Goal: Information Seeking & Learning: Learn about a topic

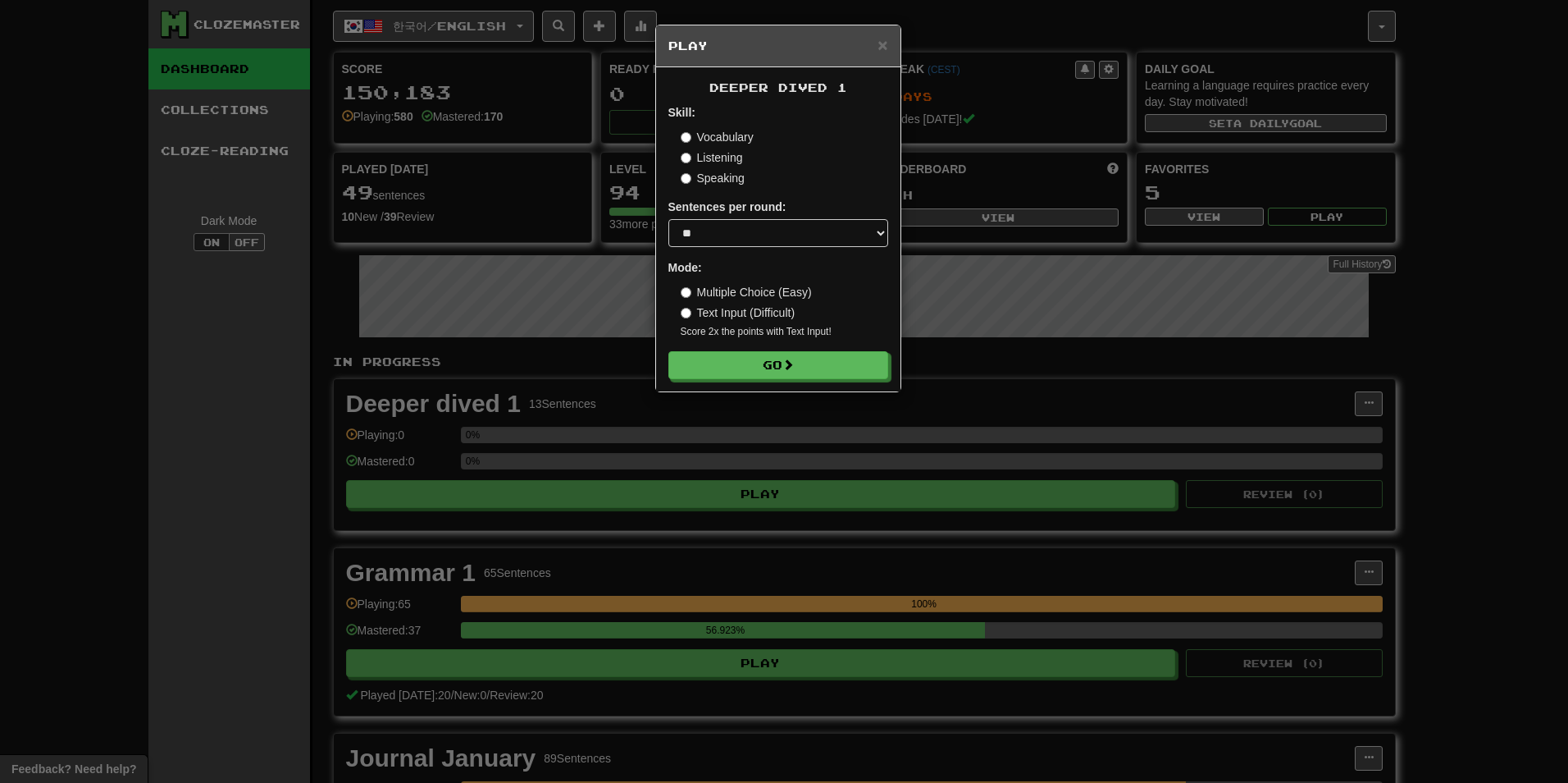
select select "**"
click at [742, 370] on button "Go" at bounding box center [780, 366] width 220 height 28
click at [694, 155] on label "Listening" at bounding box center [711, 157] width 63 height 16
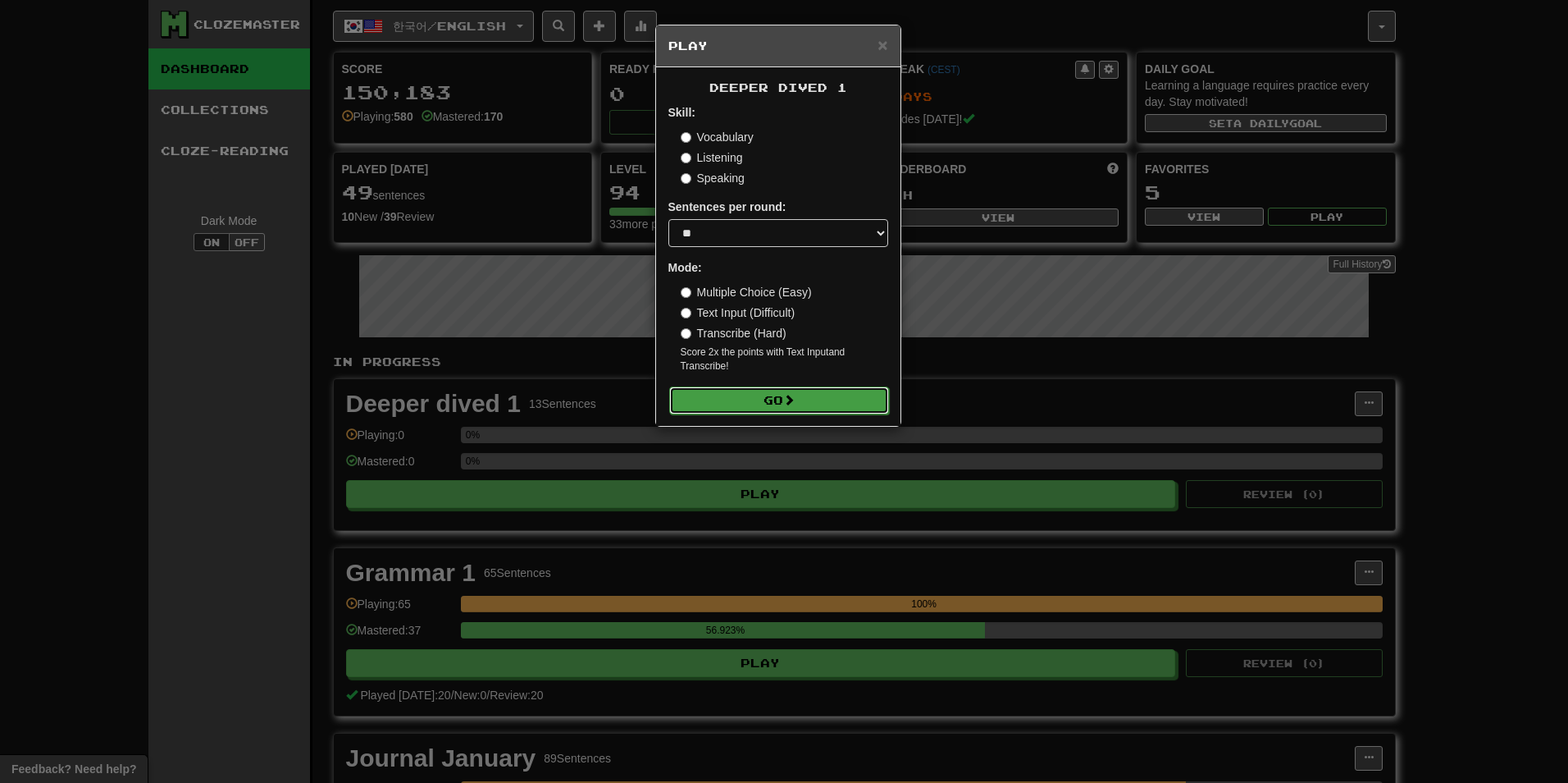
click at [827, 407] on button "Go" at bounding box center [780, 400] width 220 height 28
click at [741, 369] on button "Go" at bounding box center [780, 366] width 220 height 28
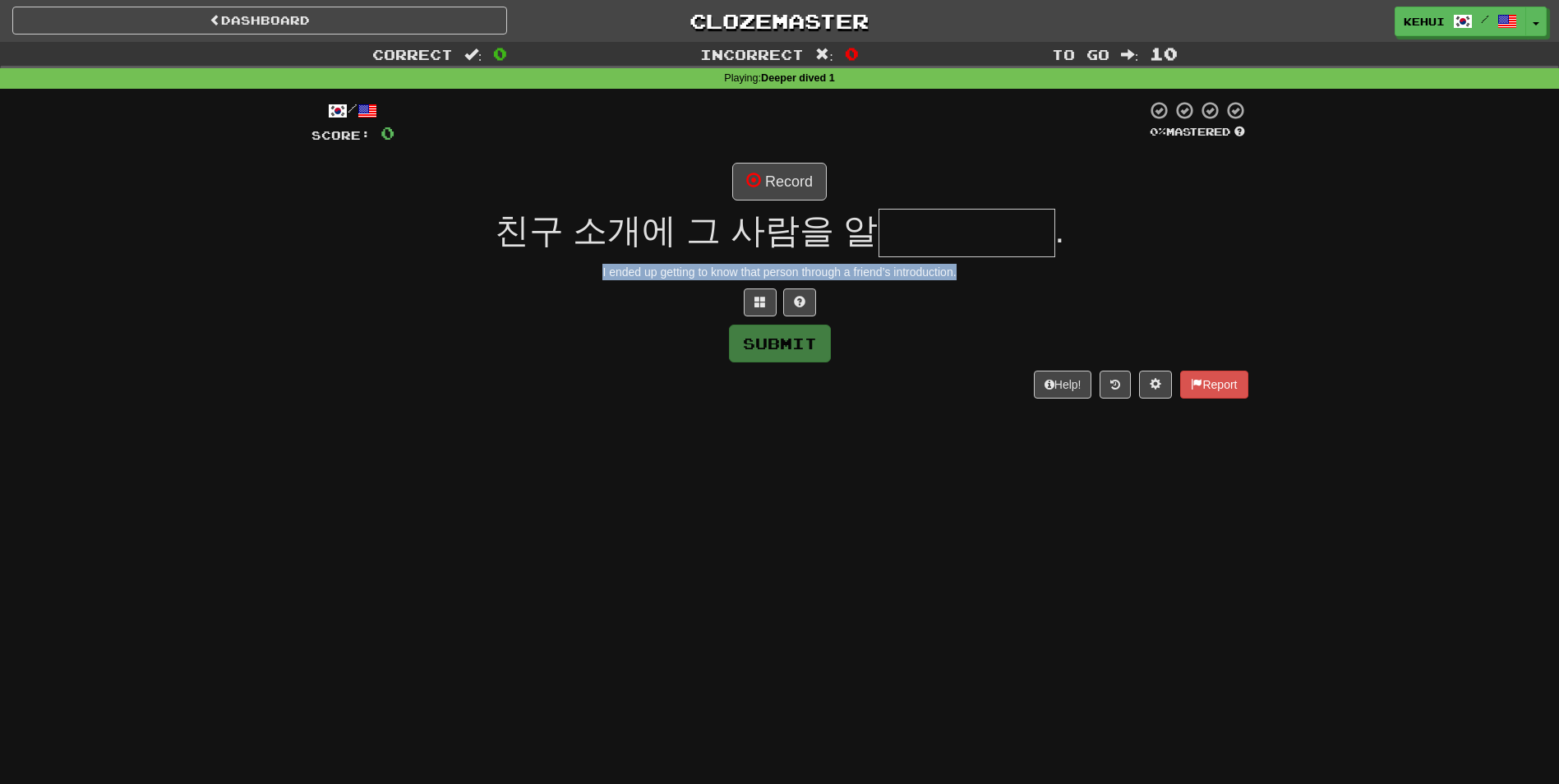
drag, startPoint x: 604, startPoint y: 269, endPoint x: 1001, endPoint y: 270, distance: 397.0
click at [1001, 270] on div "I ended up getting to know that person through a friend’s introduction." at bounding box center [780, 272] width 937 height 16
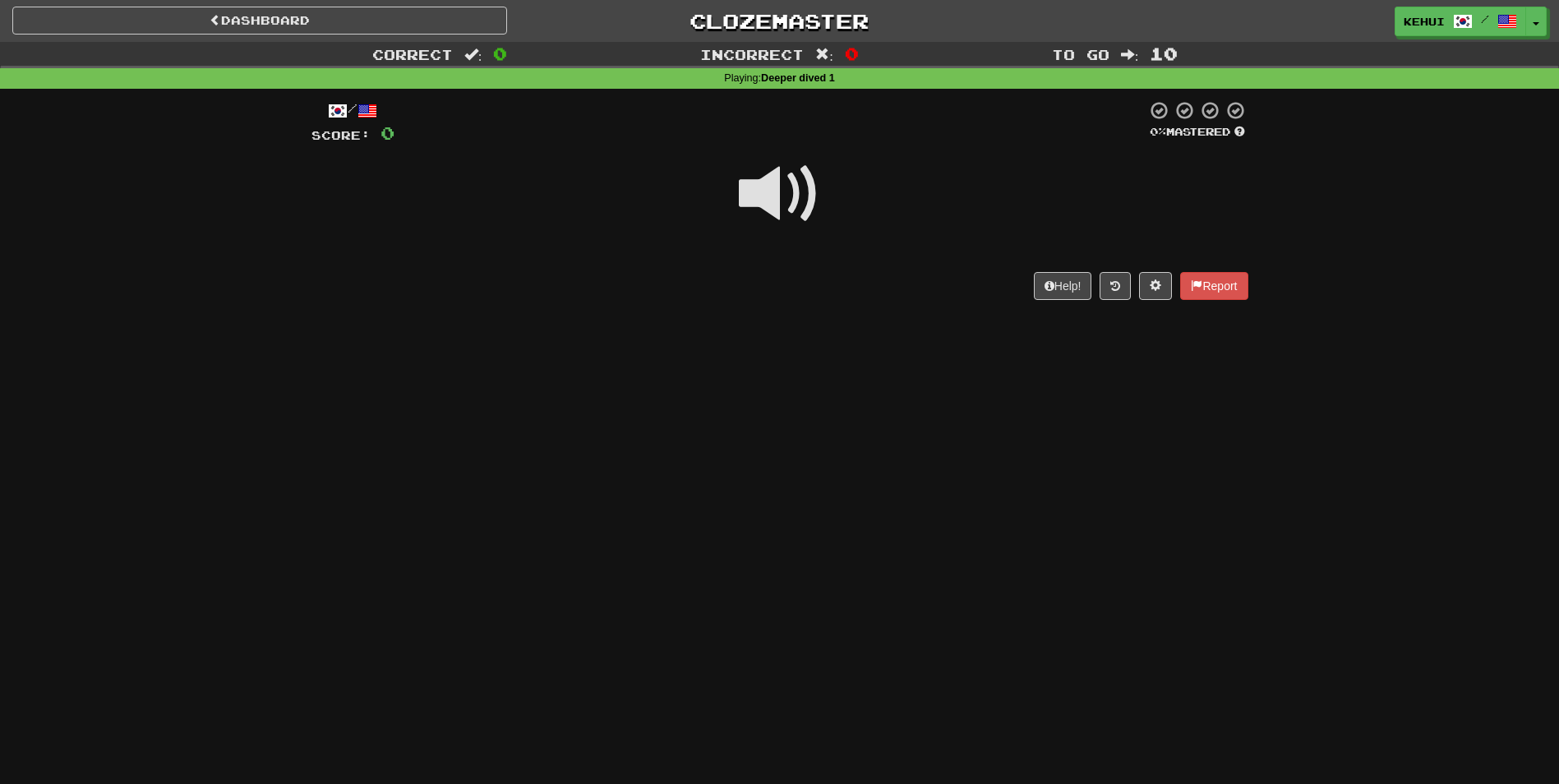
click at [764, 183] on span at bounding box center [780, 193] width 82 height 82
click at [771, 205] on span at bounding box center [780, 193] width 82 height 82
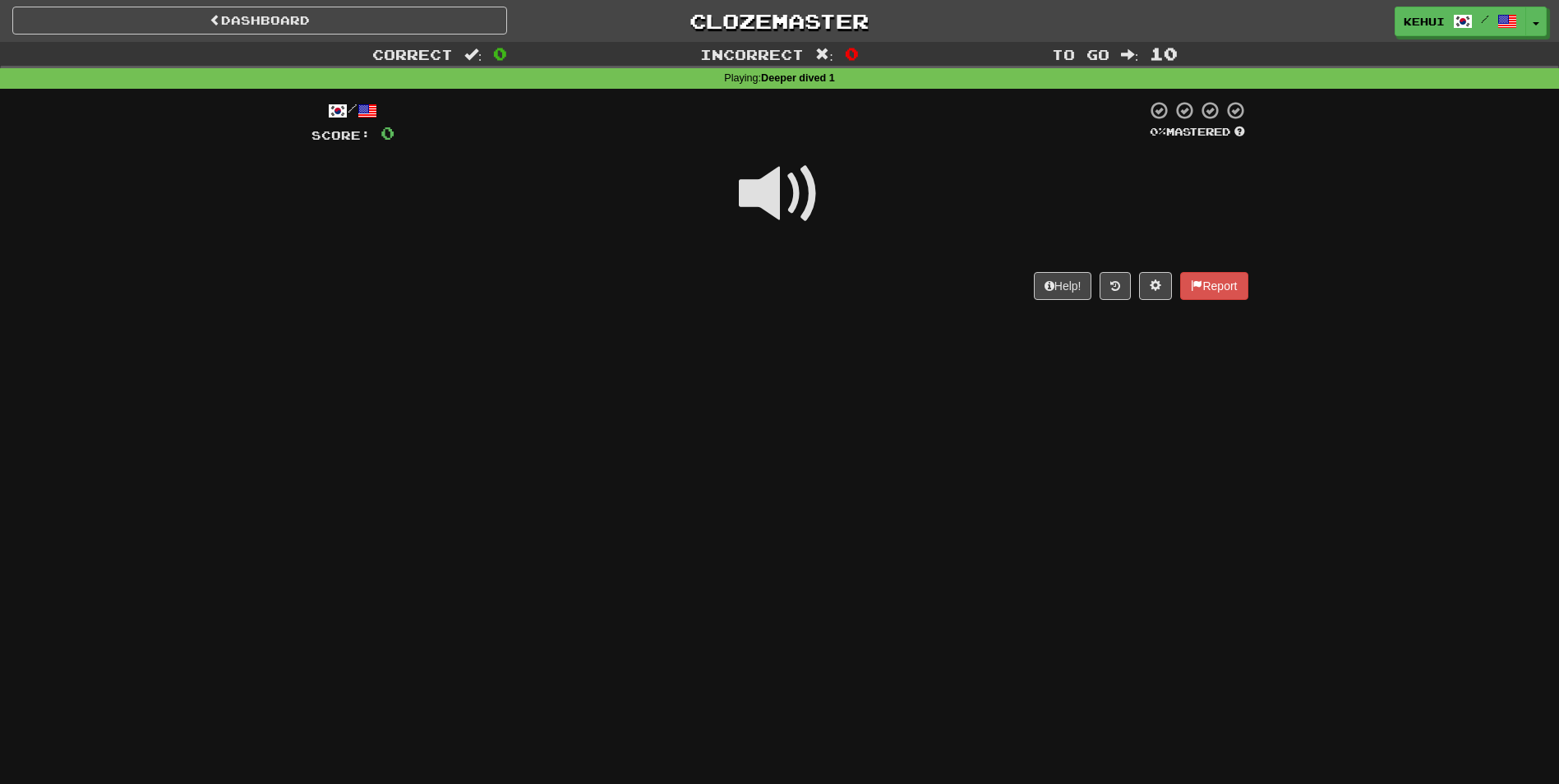
drag, startPoint x: 771, startPoint y: 205, endPoint x: 802, endPoint y: 211, distance: 31.6
click at [802, 211] on span at bounding box center [780, 193] width 82 height 82
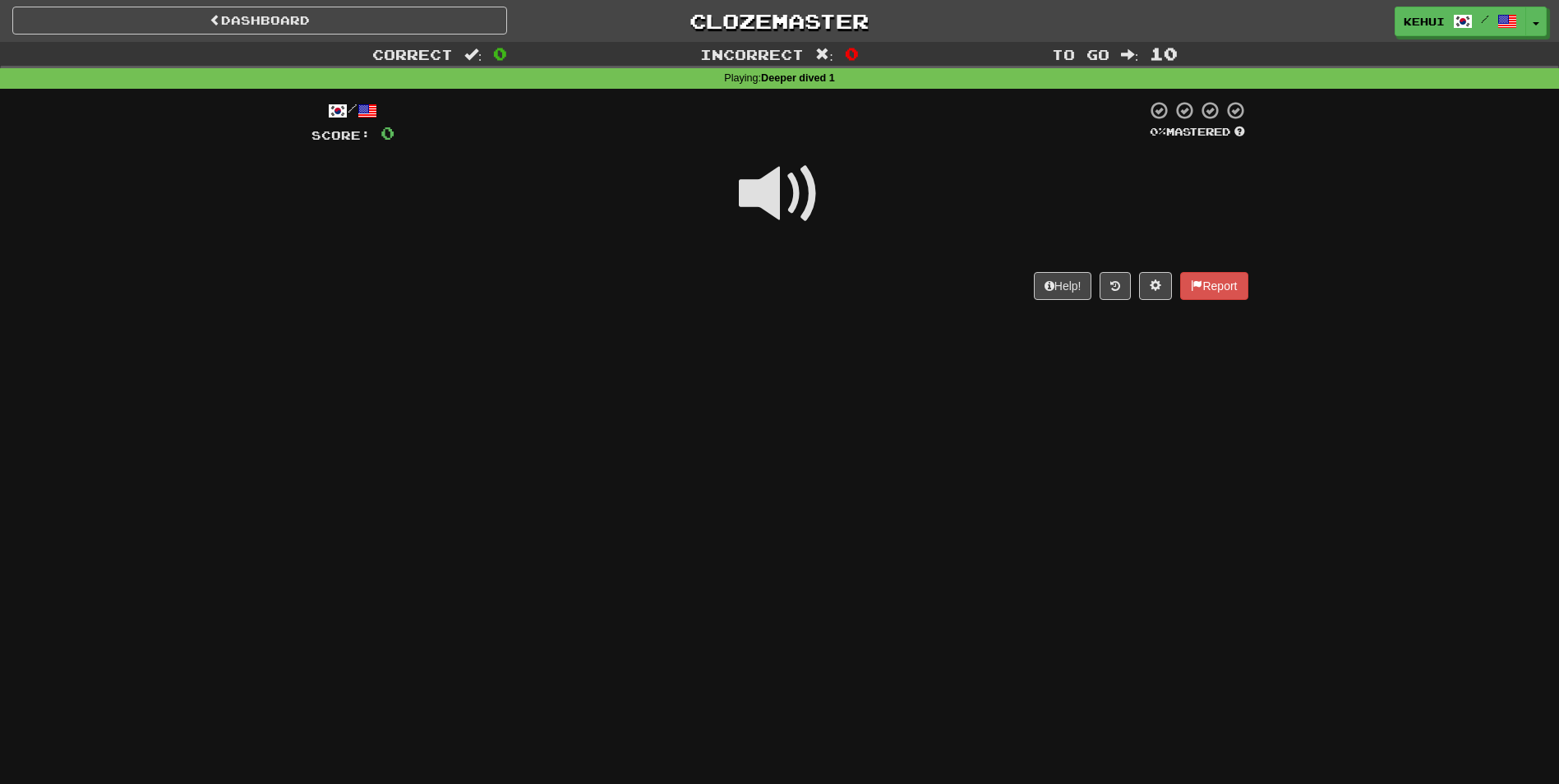
click at [802, 211] on span at bounding box center [780, 193] width 82 height 82
drag, startPoint x: 802, startPoint y: 211, endPoint x: 750, endPoint y: 216, distance: 52.2
click at [750, 216] on span at bounding box center [780, 193] width 82 height 82
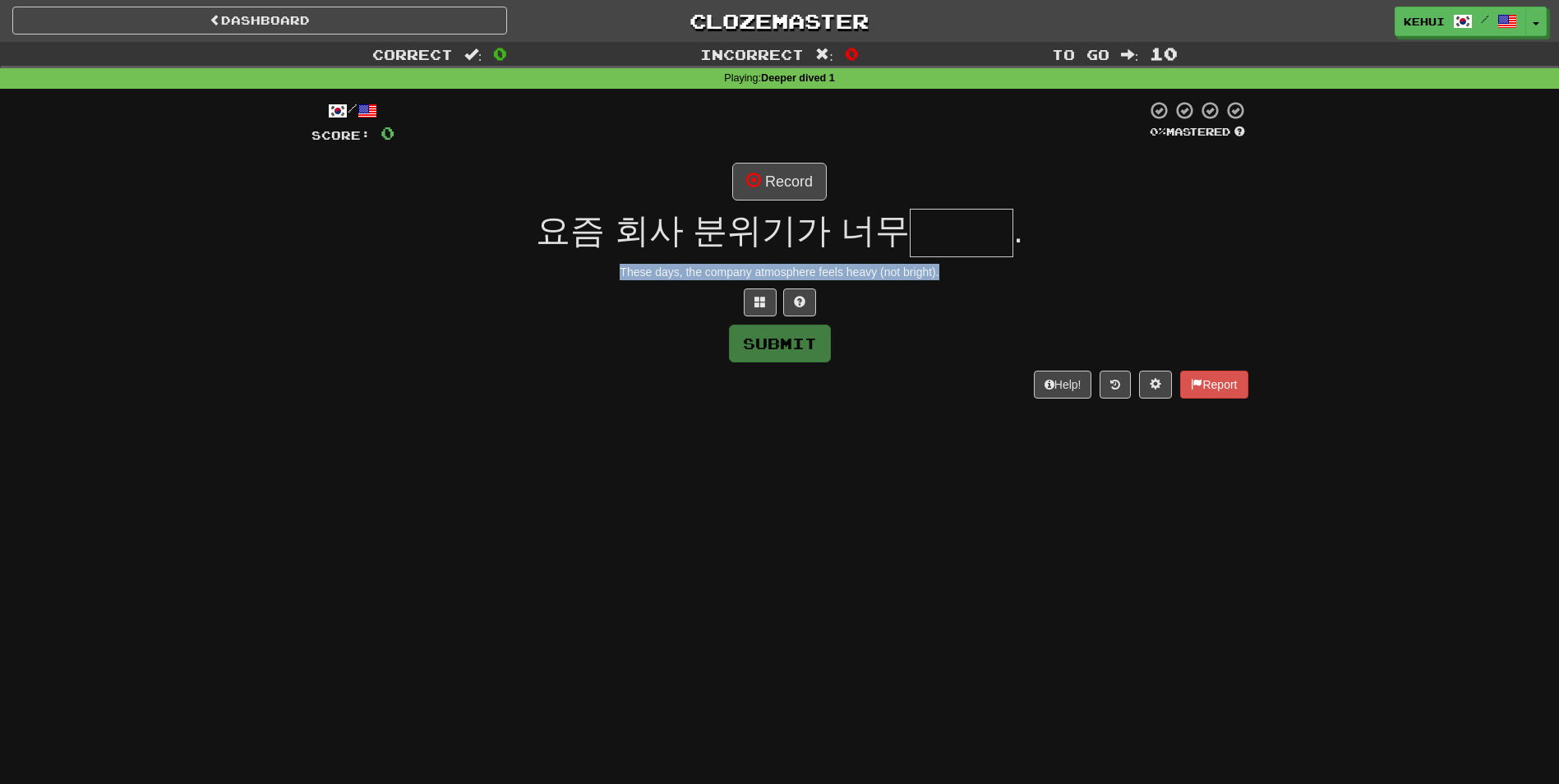
drag, startPoint x: 617, startPoint y: 271, endPoint x: 959, endPoint y: 279, distance: 342.1
click at [959, 279] on div "These days, the company atmosphere feels heavy (not bright)." at bounding box center [780, 272] width 937 height 16
click at [242, 22] on link "Dashboard" at bounding box center [260, 20] width 495 height 28
click at [232, 18] on link "Dashboard" at bounding box center [260, 20] width 495 height 28
